Goal: Task Accomplishment & Management: Manage account settings

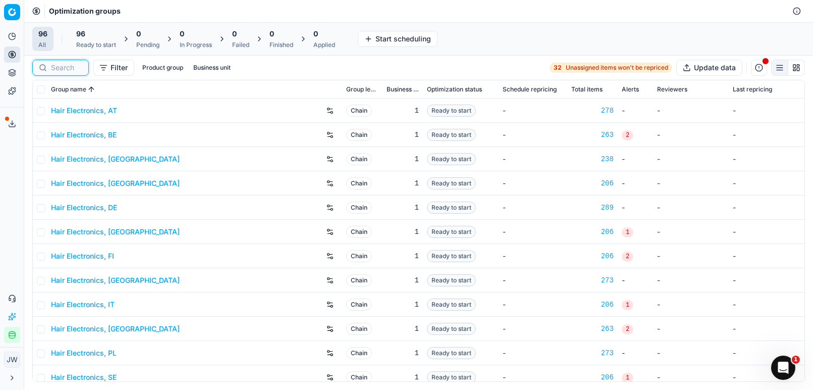
click at [66, 70] on input at bounding box center [66, 68] width 31 height 10
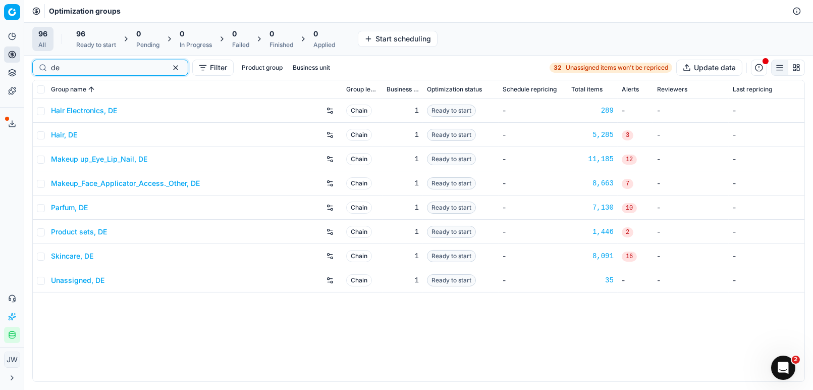
type input "de"
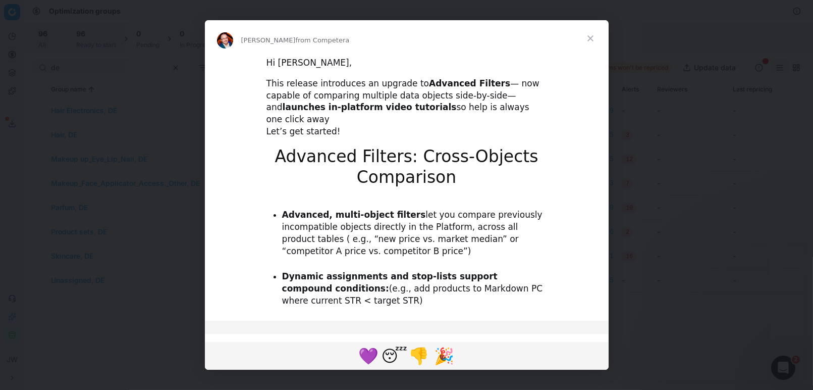
click at [84, 110] on div "Intercom messenger" at bounding box center [406, 195] width 813 height 390
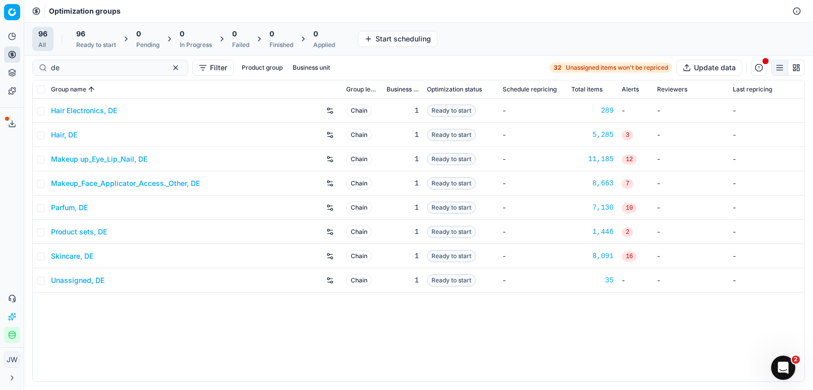
click at [82, 110] on link "Hair Electronics, DE" at bounding box center [84, 111] width 66 height 10
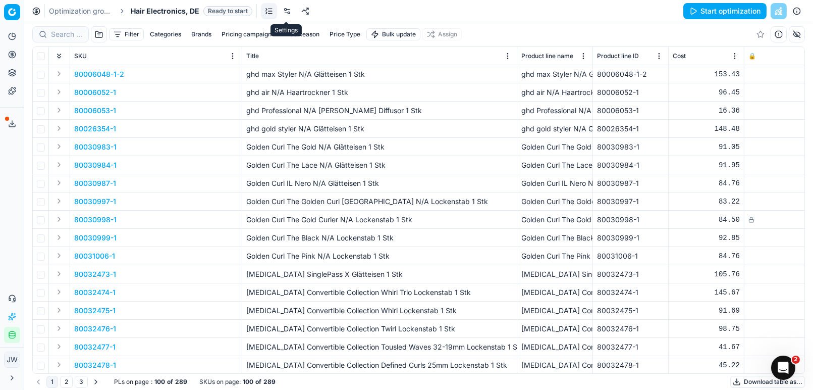
click at [291, 11] on link at bounding box center [287, 11] width 16 height 16
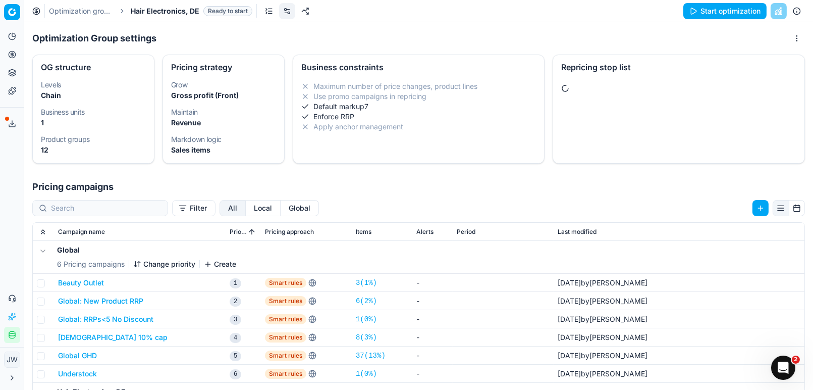
scroll to position [11, 0]
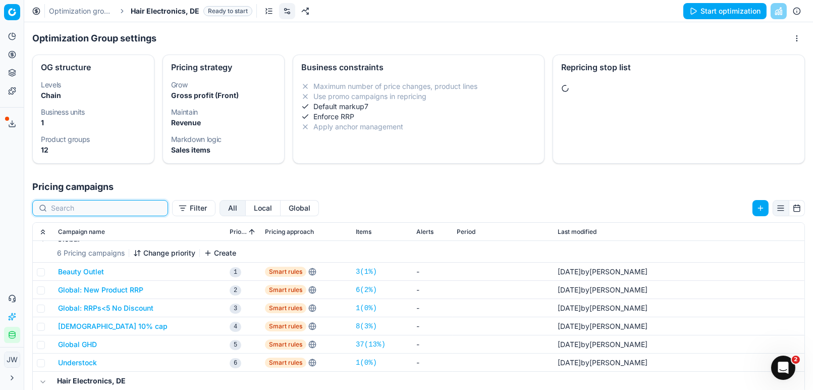
click at [95, 208] on input at bounding box center [106, 208] width 111 height 10
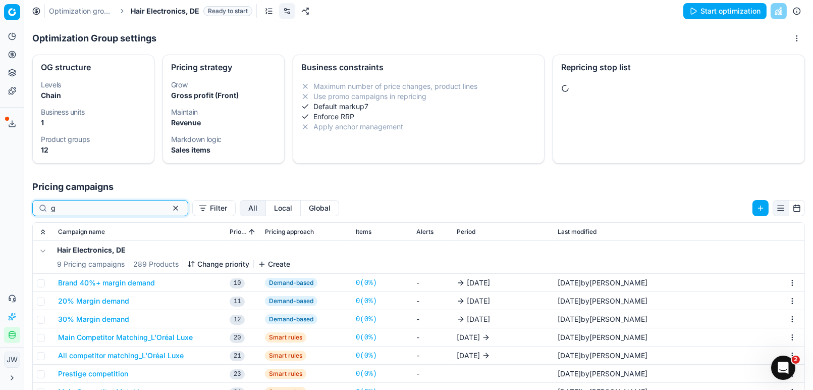
scroll to position [0, 0]
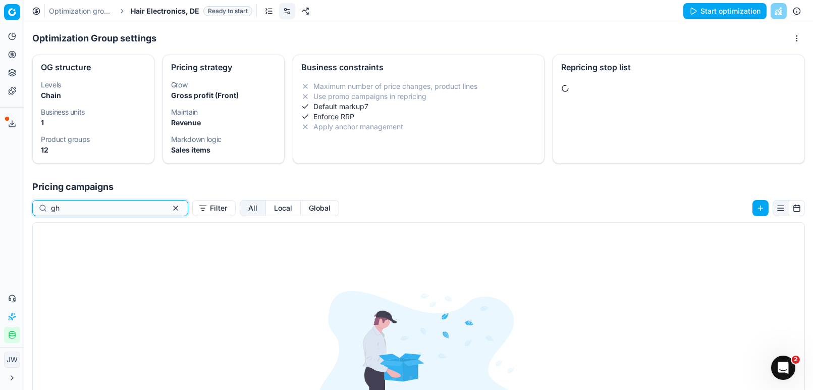
type input "g"
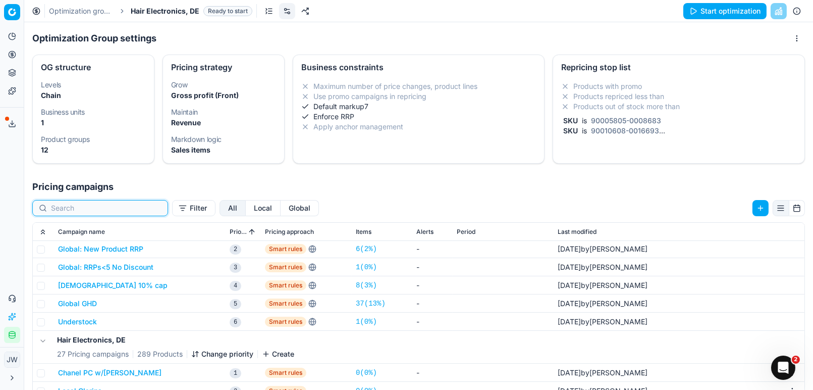
scroll to position [58, 0]
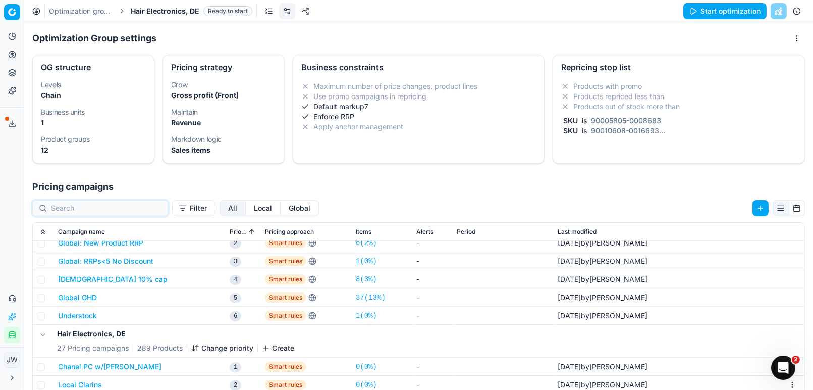
click at [83, 296] on button "Global GHD" at bounding box center [77, 297] width 39 height 10
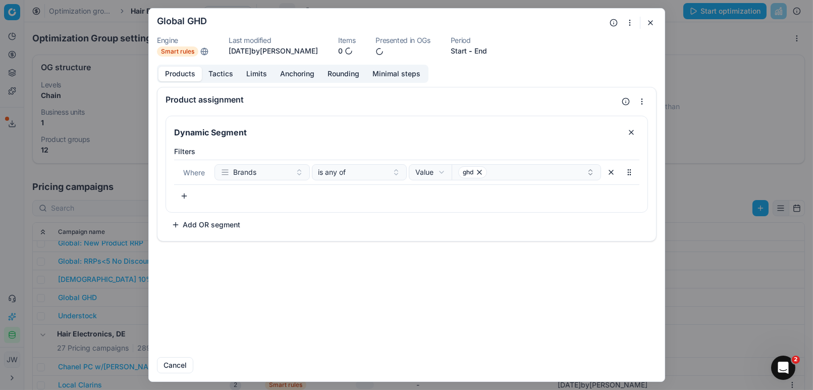
click at [222, 73] on button "Tactics" at bounding box center [221, 74] width 38 height 15
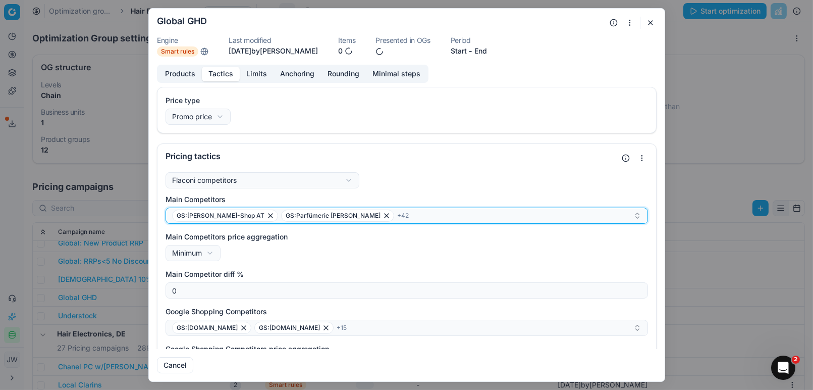
click at [377, 213] on div "GS:[PERSON_NAME]-Shop AT GS:Parfümerie [PERSON_NAME] + 42" at bounding box center [402, 215] width 461 height 12
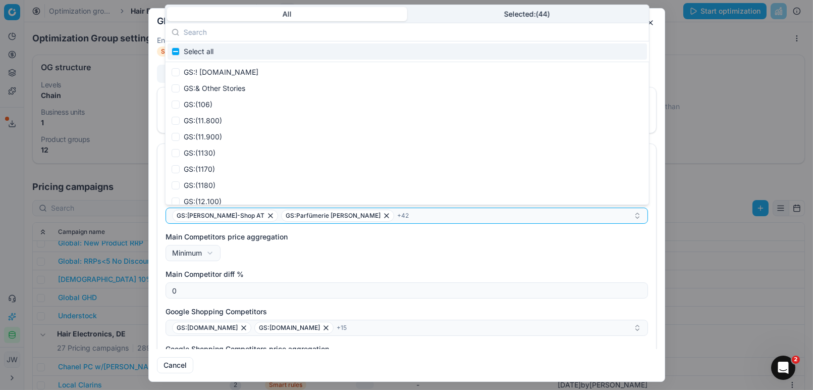
click at [510, 25] on input "text" at bounding box center [413, 32] width 459 height 20
click at [514, 15] on button "Selected: ( 44 )" at bounding box center [527, 14] width 240 height 14
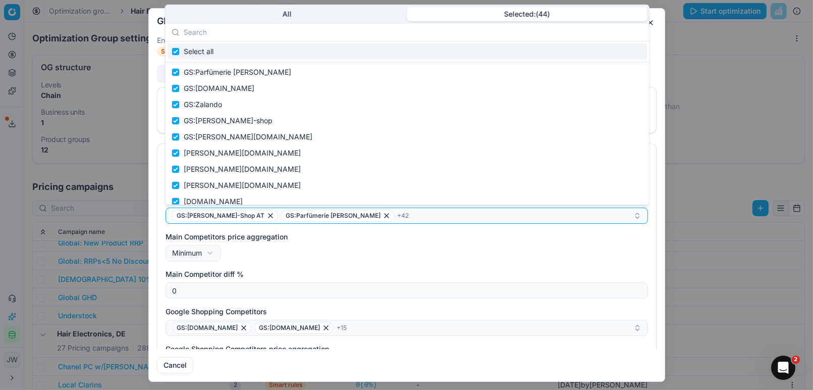
click at [300, 23] on input "text" at bounding box center [413, 32] width 459 height 20
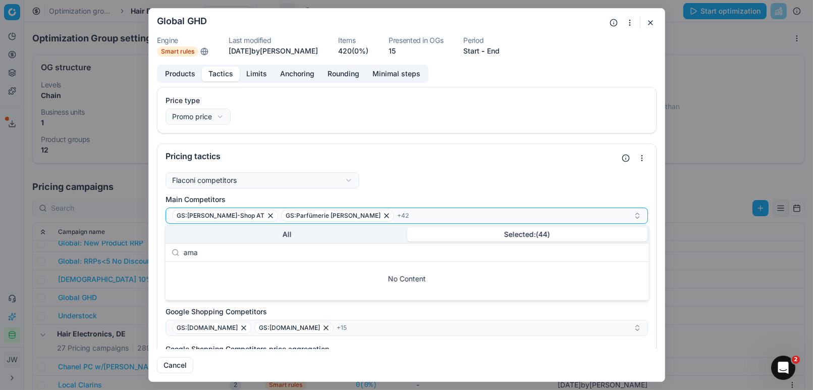
type input "am"
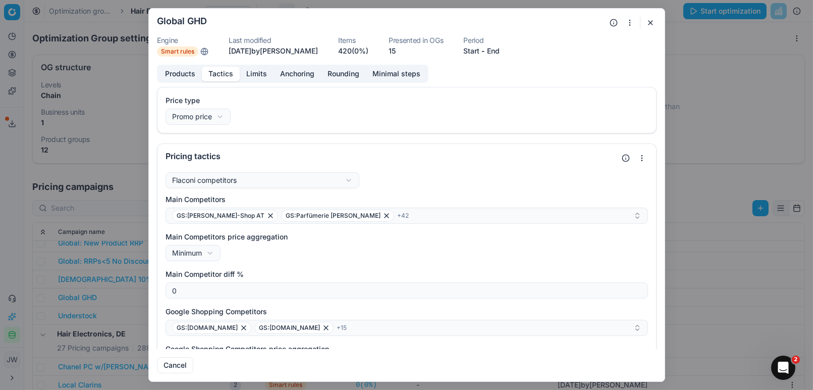
click at [651, 21] on button "button" at bounding box center [651, 23] width 12 height 12
